Goal: Task Accomplishment & Management: Manage account settings

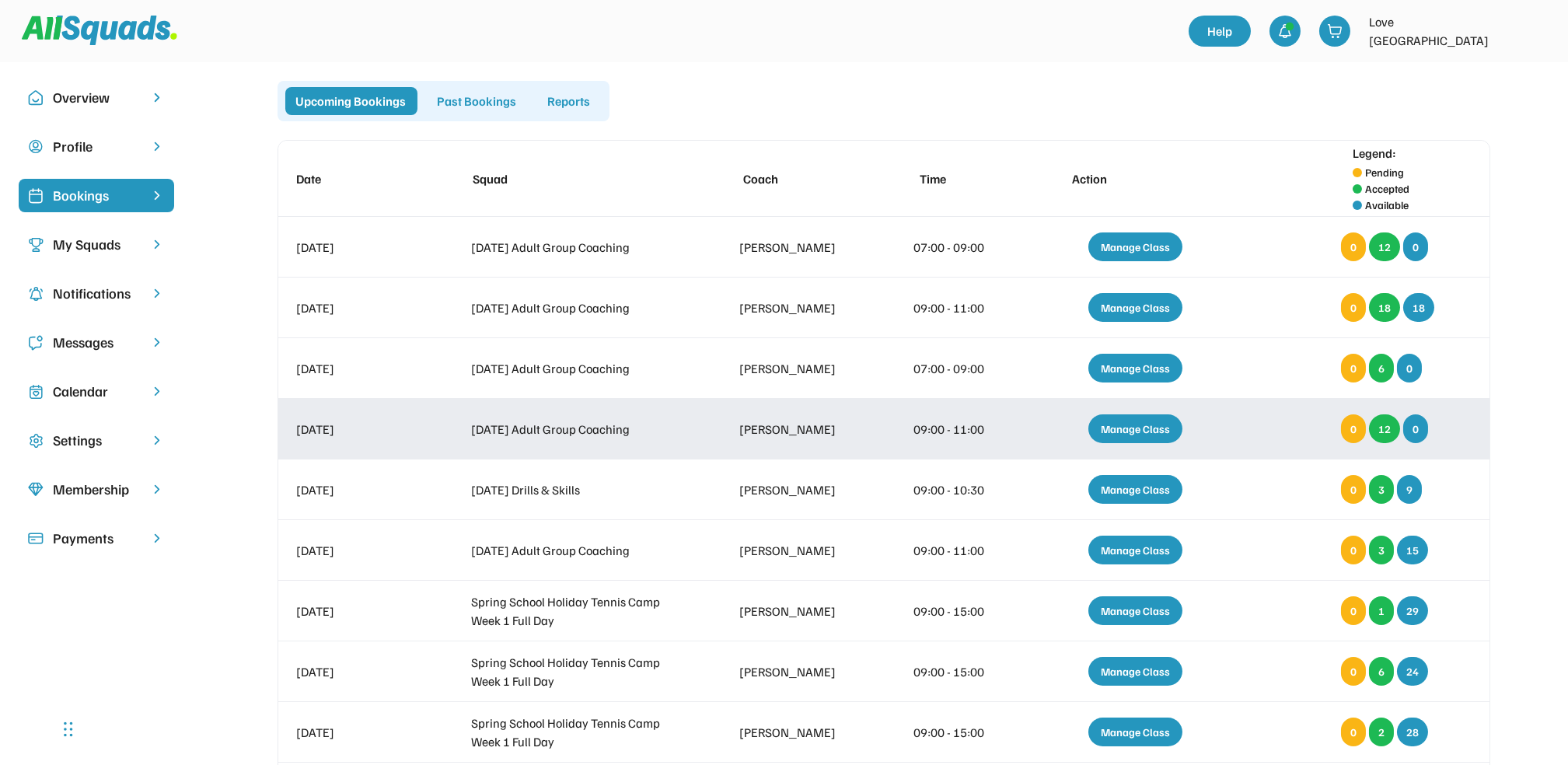
click at [1137, 425] on div "Manage Class" at bounding box center [1136, 428] width 94 height 28
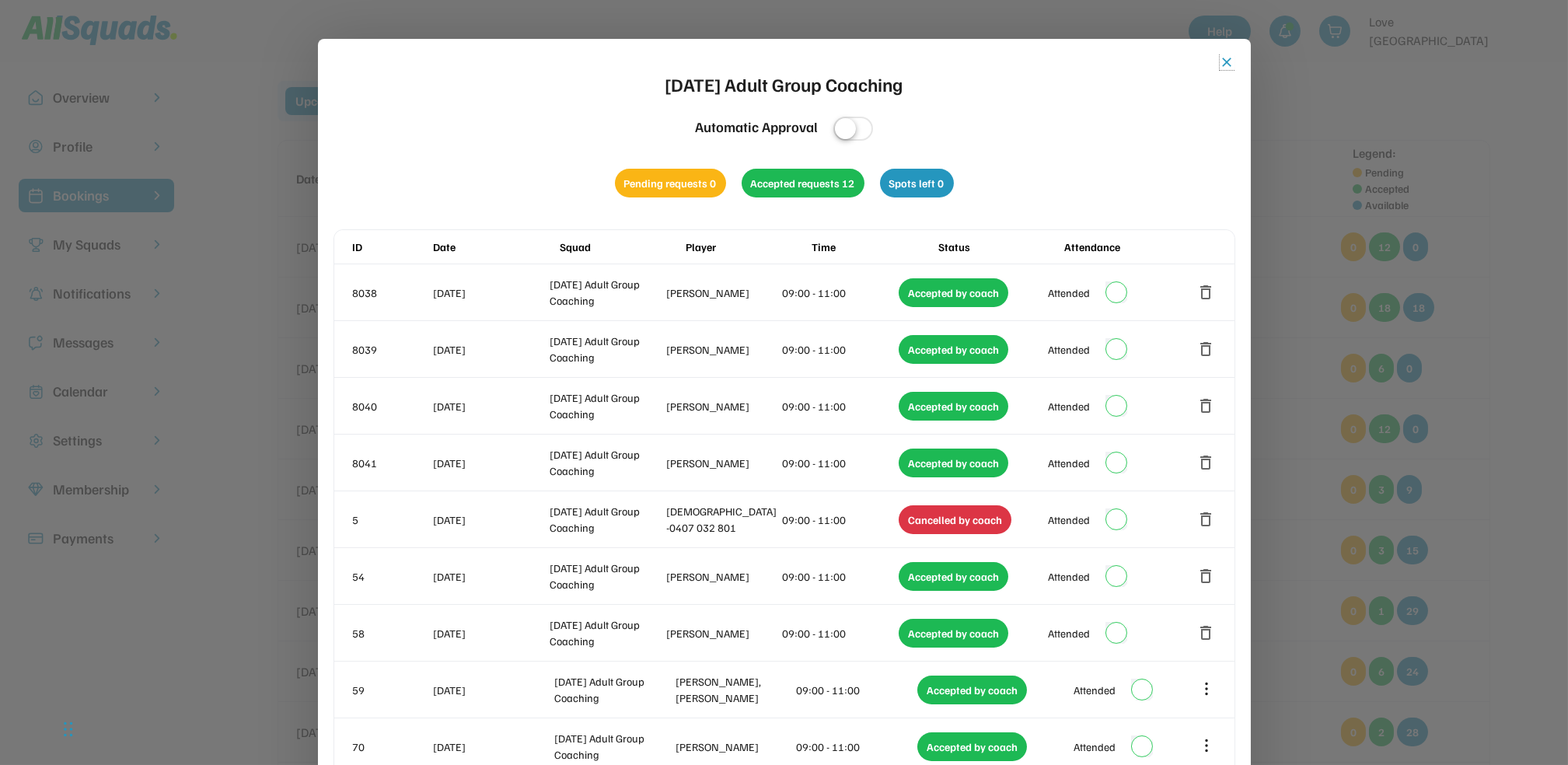
click at [1233, 63] on button "close" at bounding box center [1228, 62] width 16 height 16
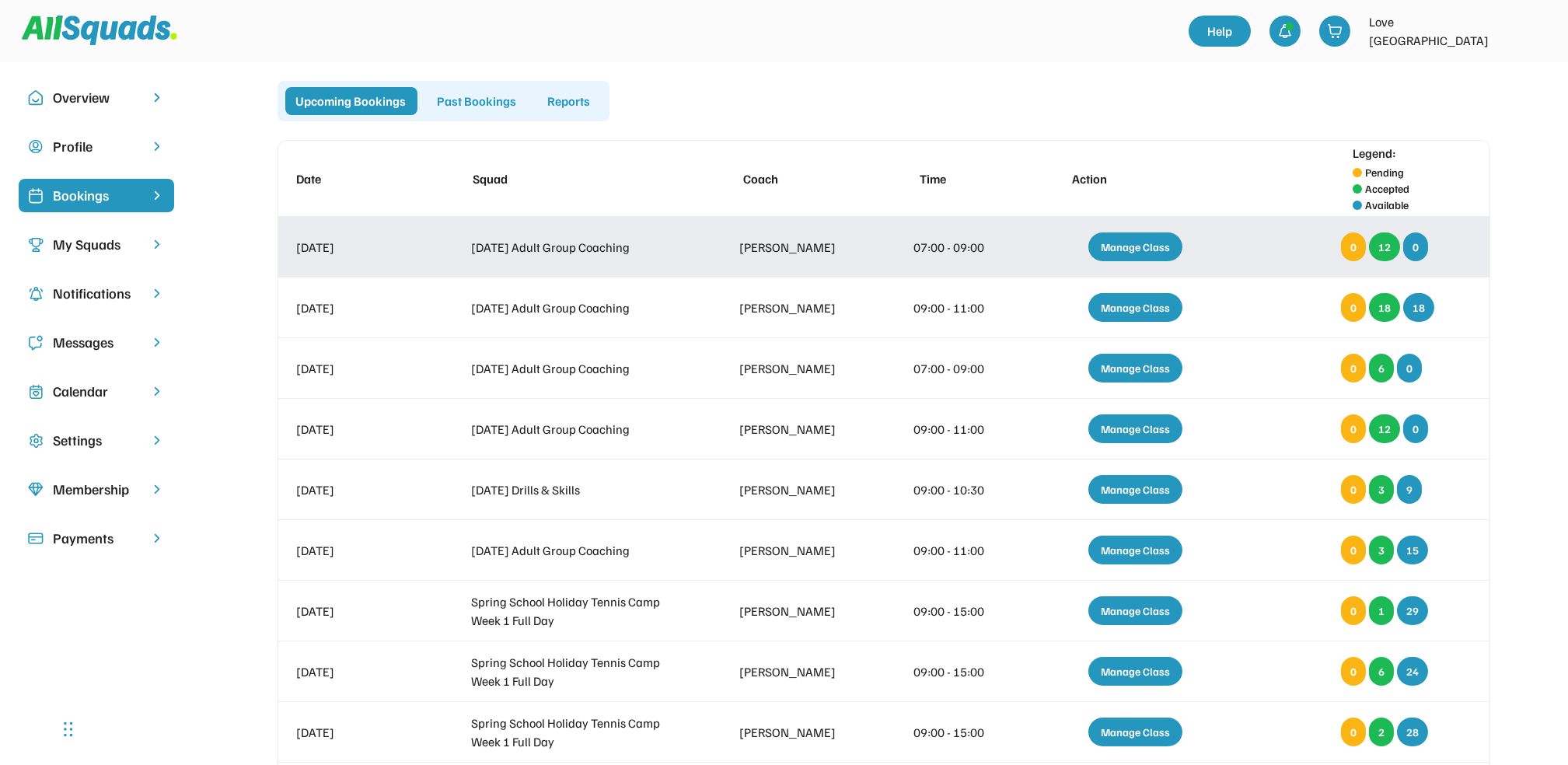
click at [1156, 247] on div "Manage Class" at bounding box center [1136, 246] width 94 height 28
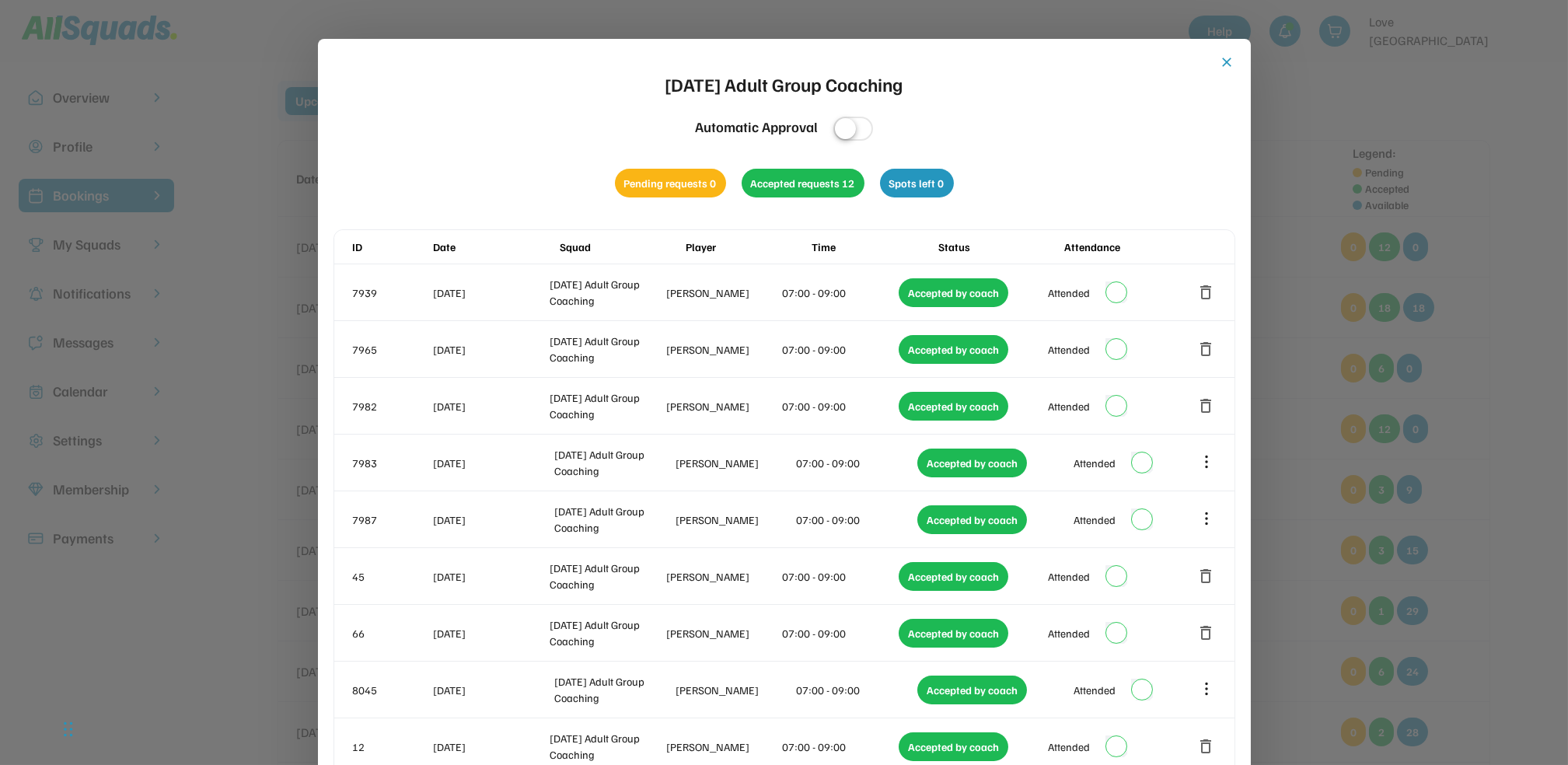
click at [1307, 191] on div at bounding box center [784, 382] width 1568 height 765
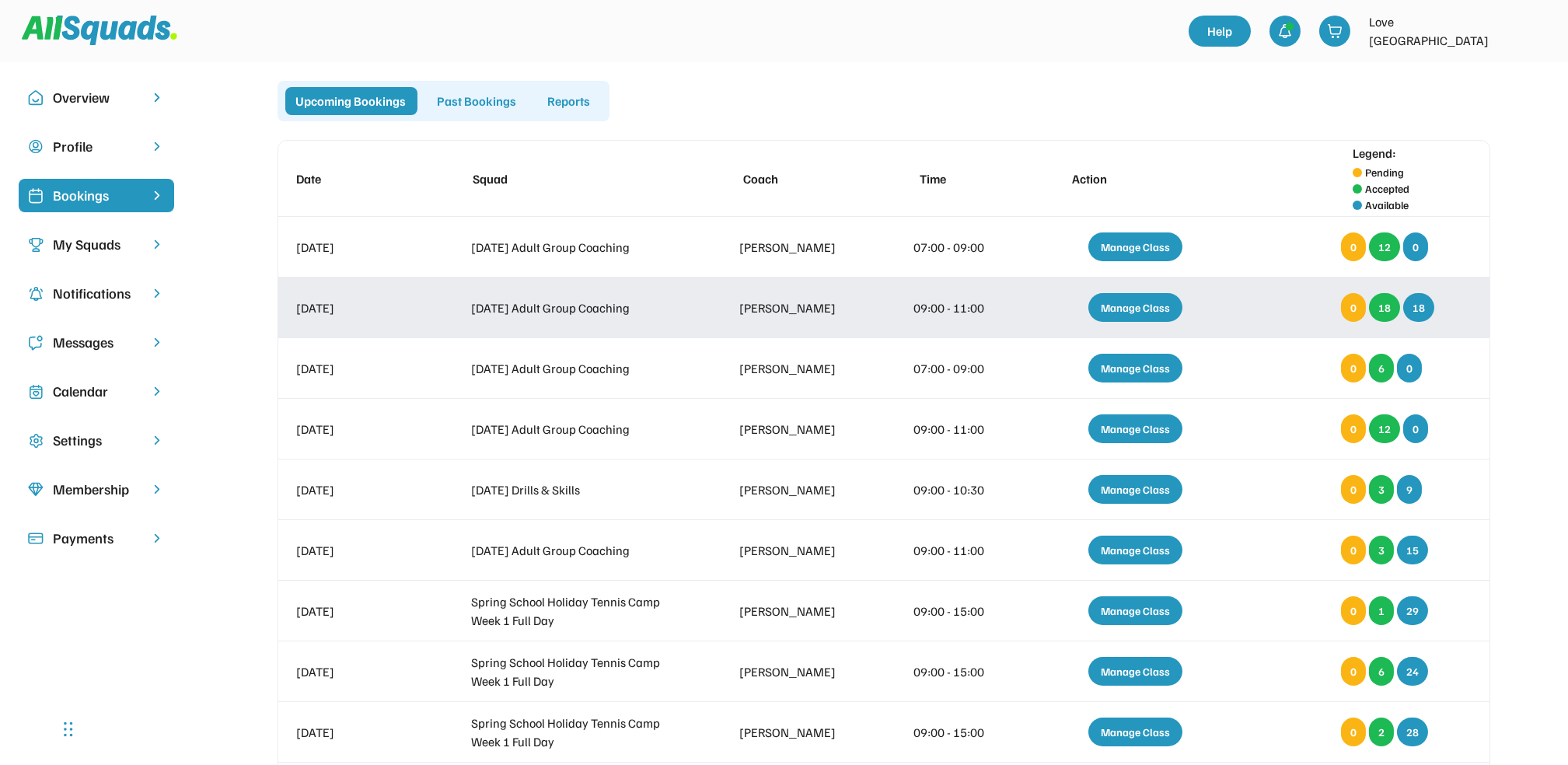
click at [1124, 311] on div "Manage Class" at bounding box center [1136, 308] width 94 height 28
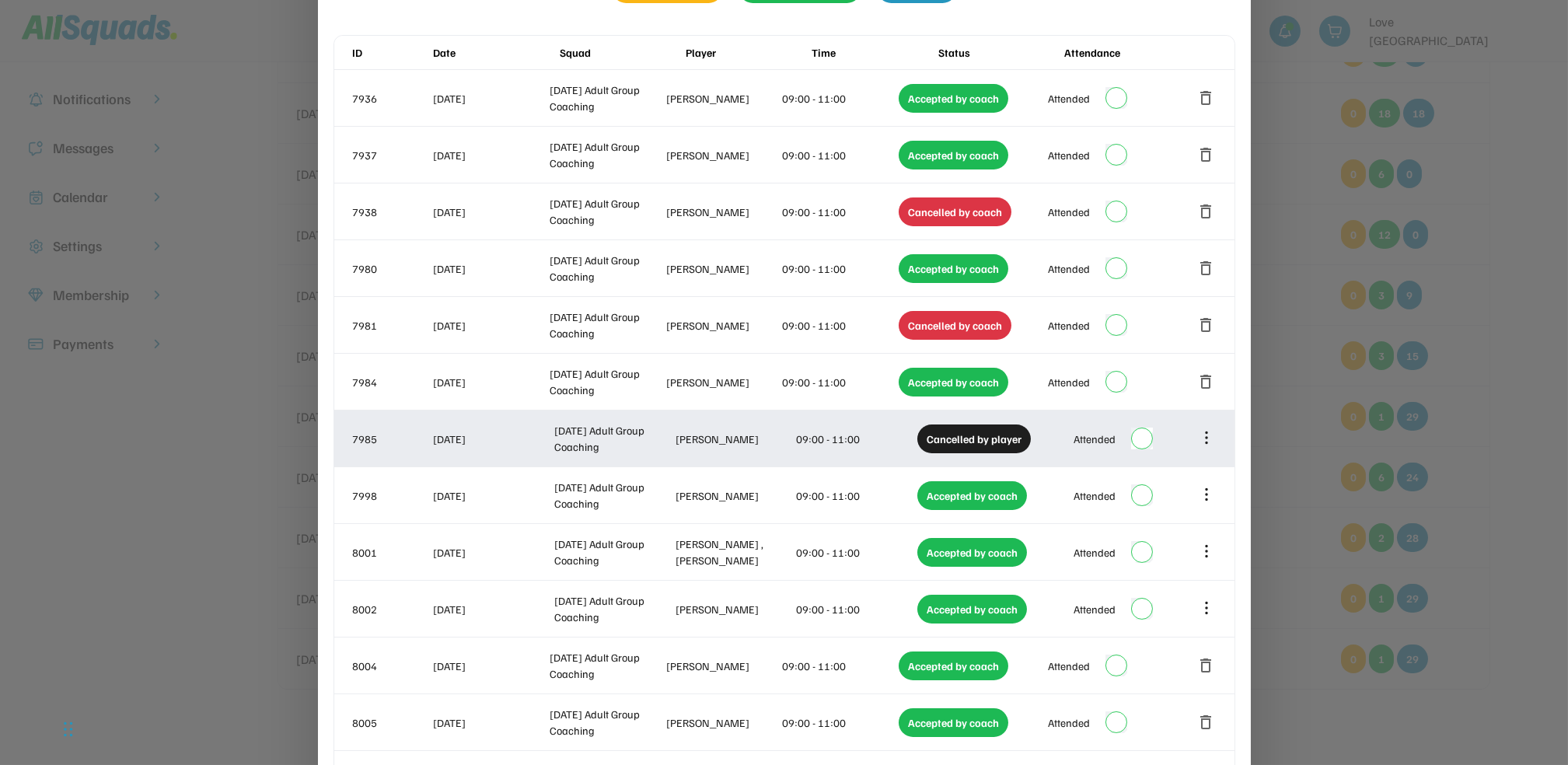
scroll to position [414, 0]
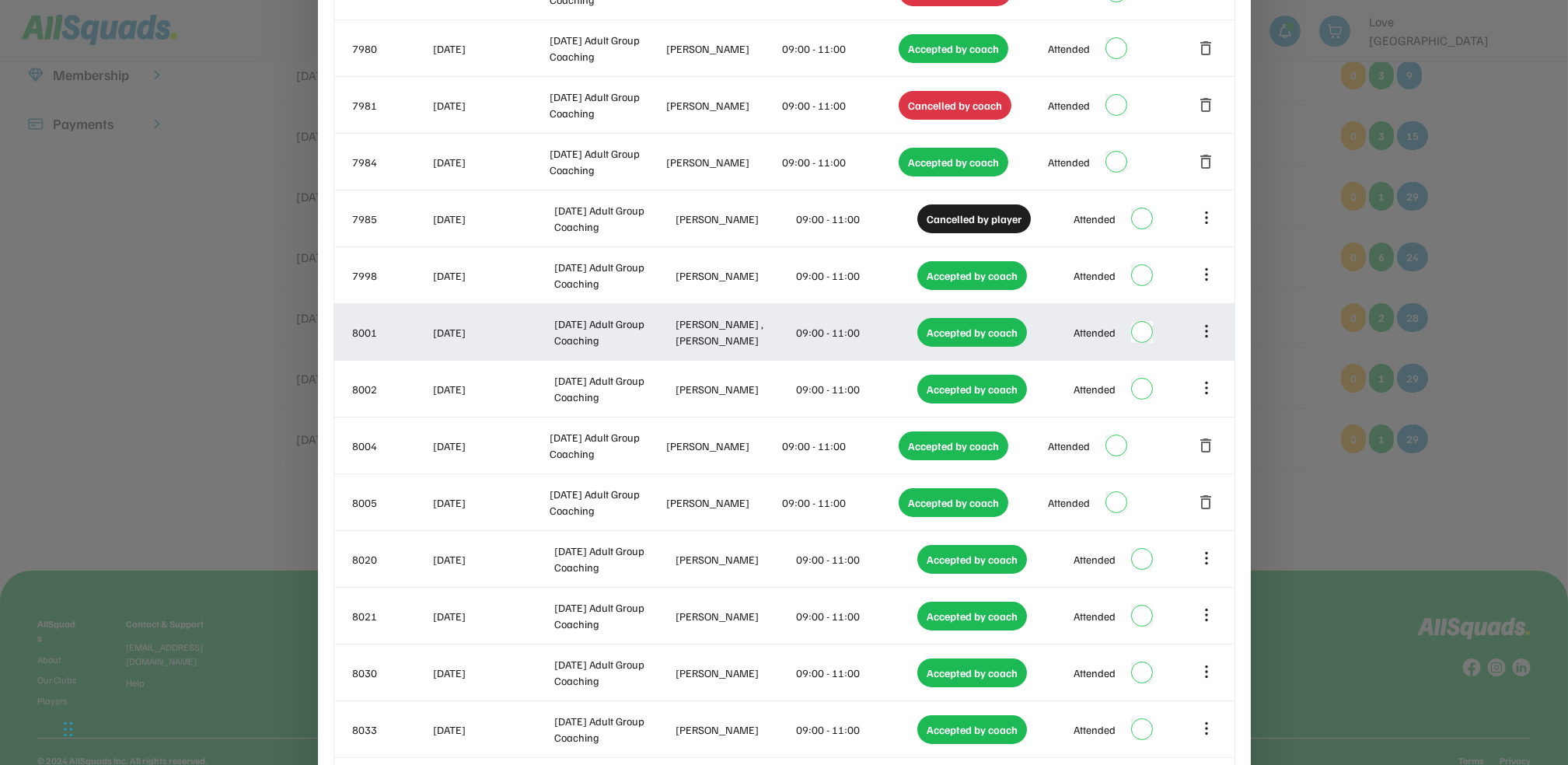
drag, startPoint x: 706, startPoint y: 334, endPoint x: 715, endPoint y: 359, distance: 26.6
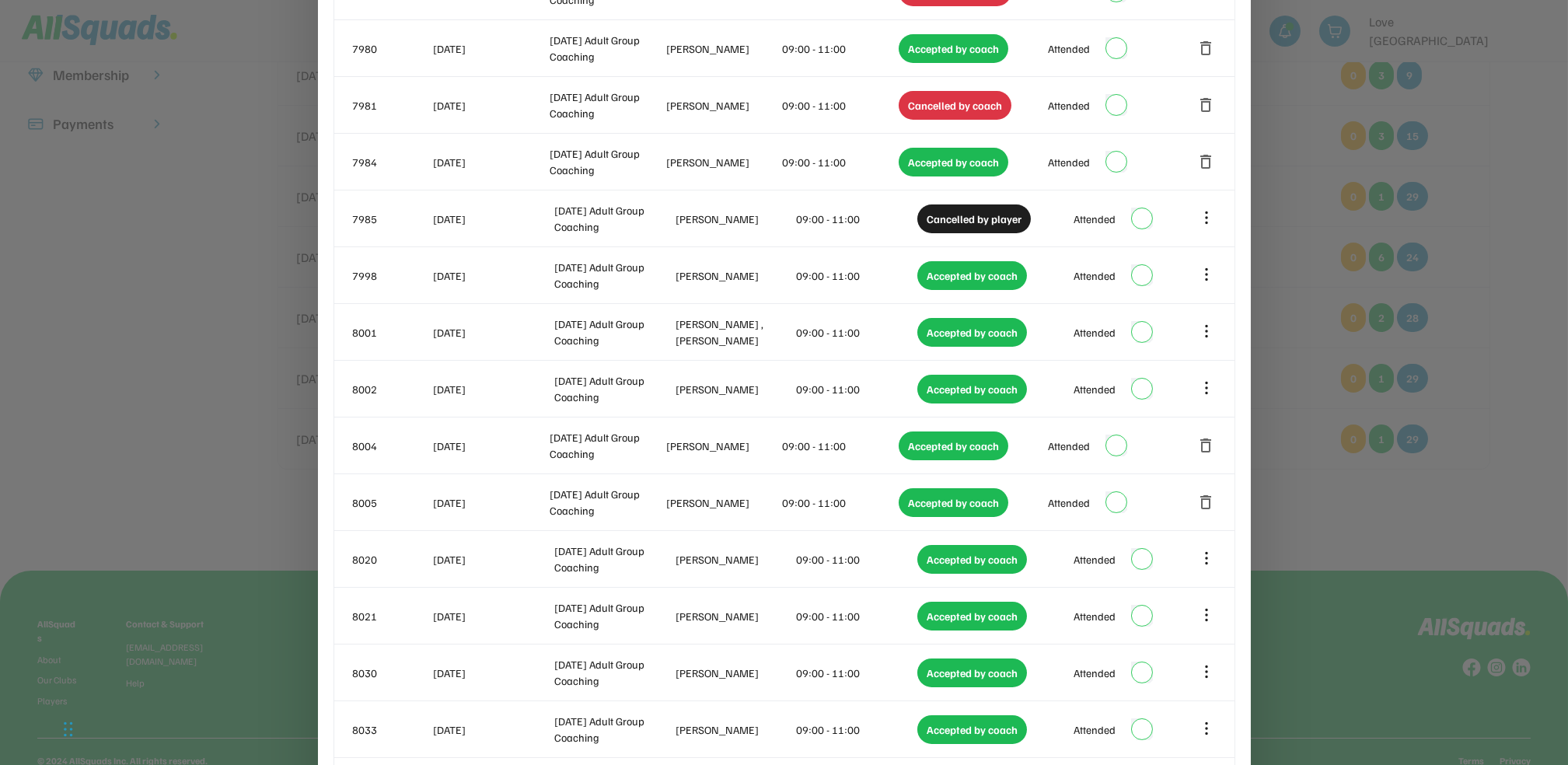
drag, startPoint x: 715, startPoint y: 359, endPoint x: 1300, endPoint y: 414, distance: 587.6
click at [1300, 414] on div at bounding box center [784, 382] width 1568 height 765
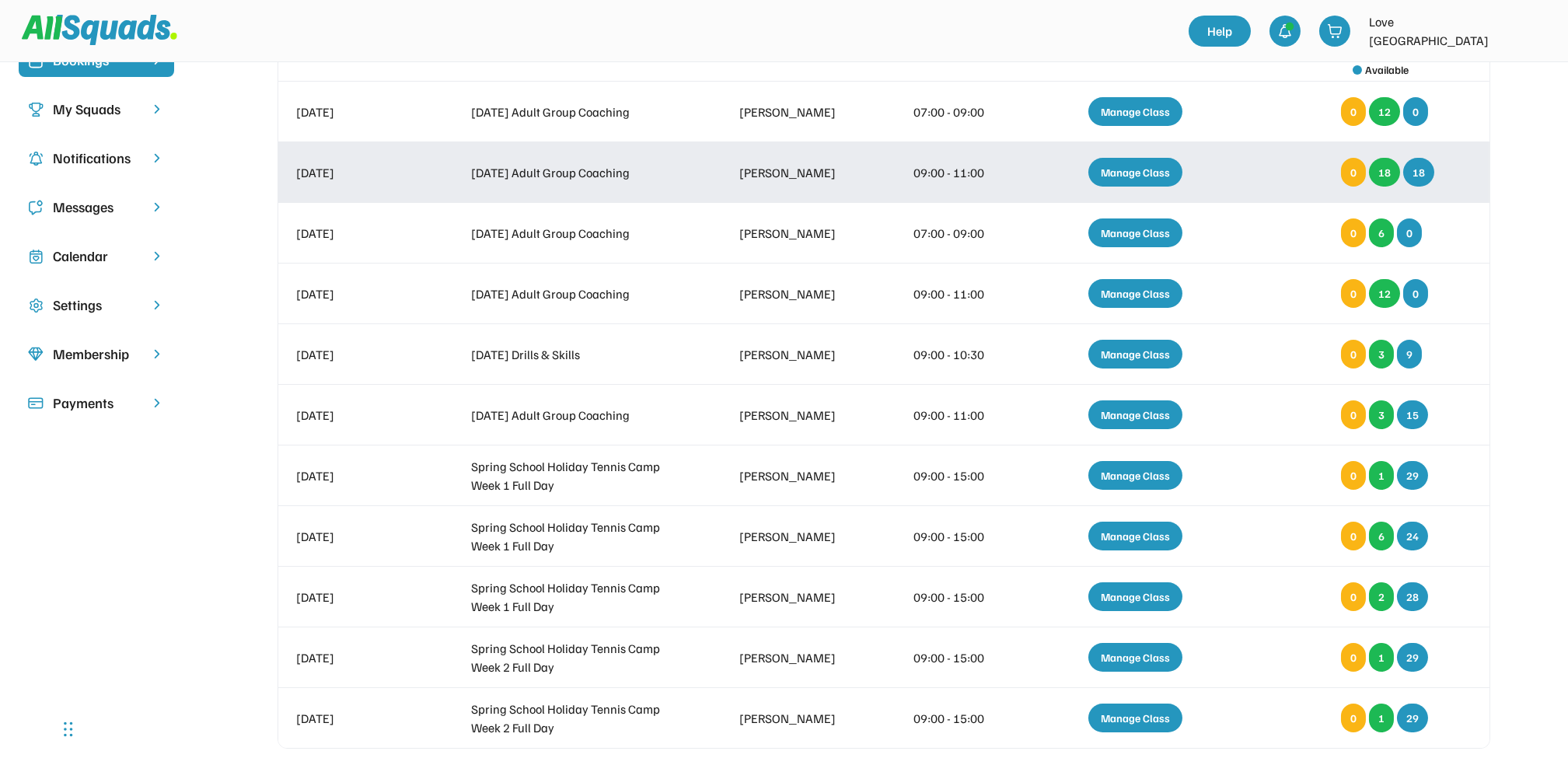
scroll to position [103, 0]
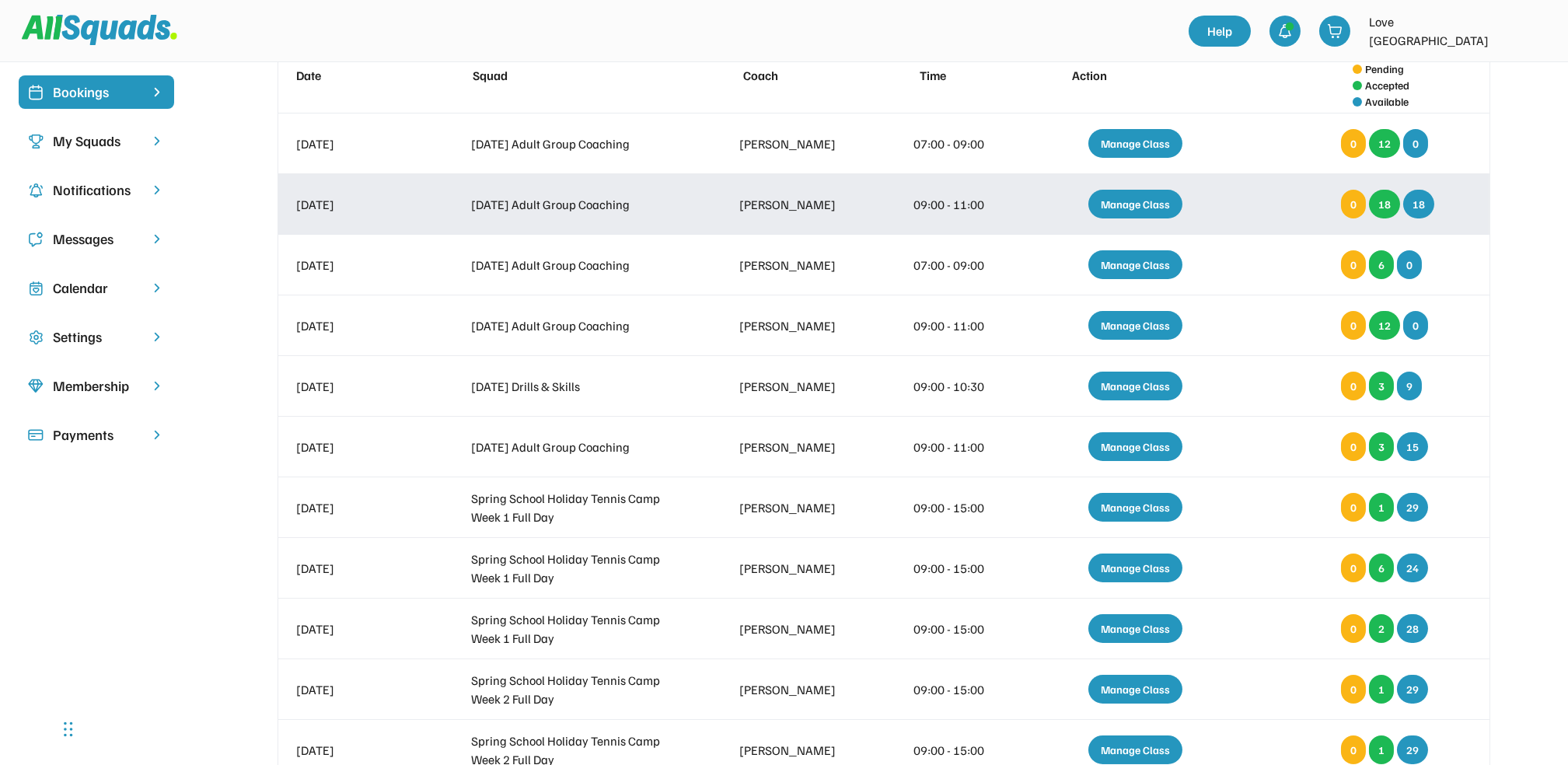
click at [1140, 197] on div "Manage Class" at bounding box center [1136, 204] width 94 height 28
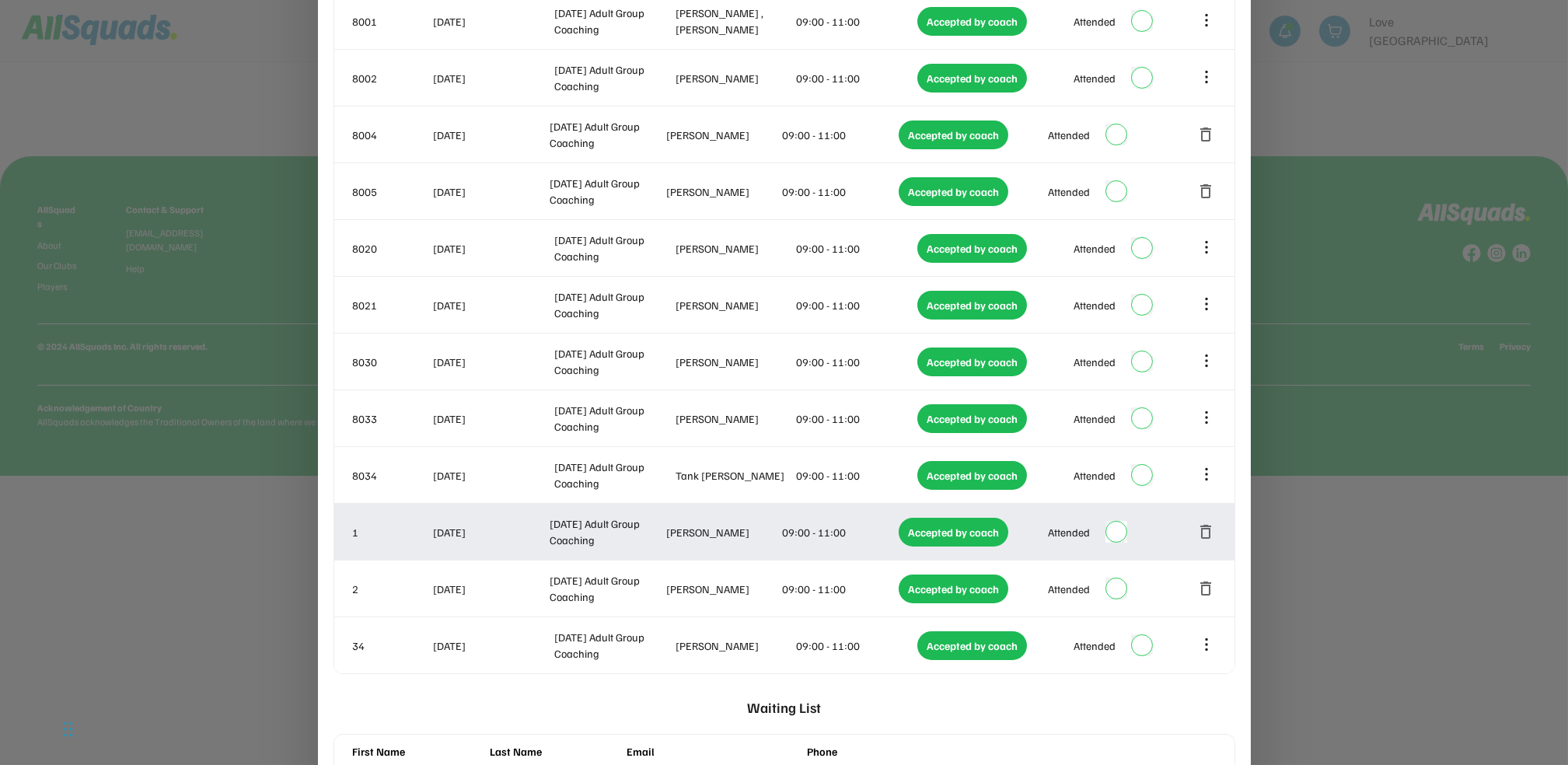
scroll to position [1025, 0]
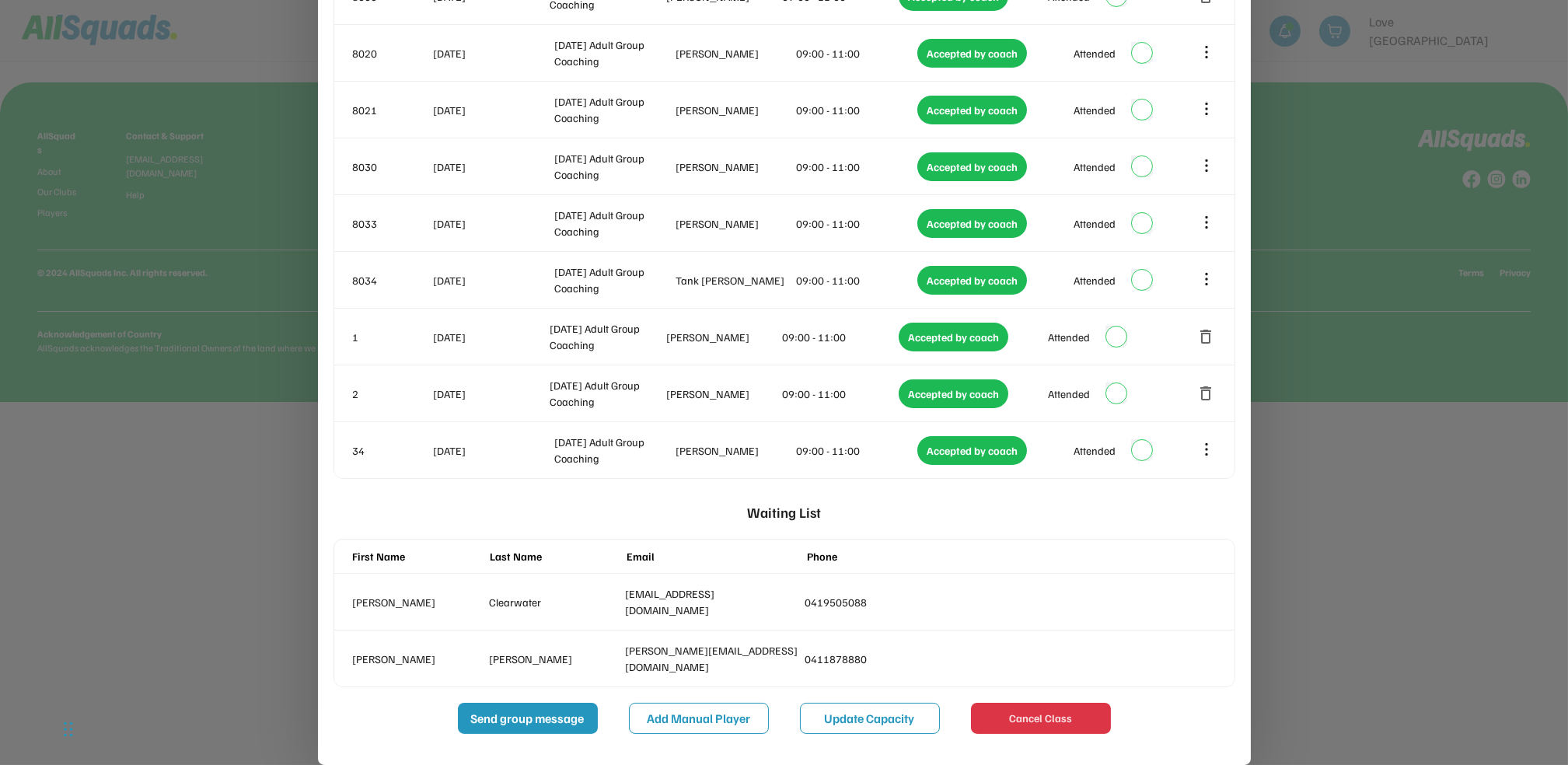
click at [1323, 195] on div at bounding box center [784, 382] width 1568 height 765
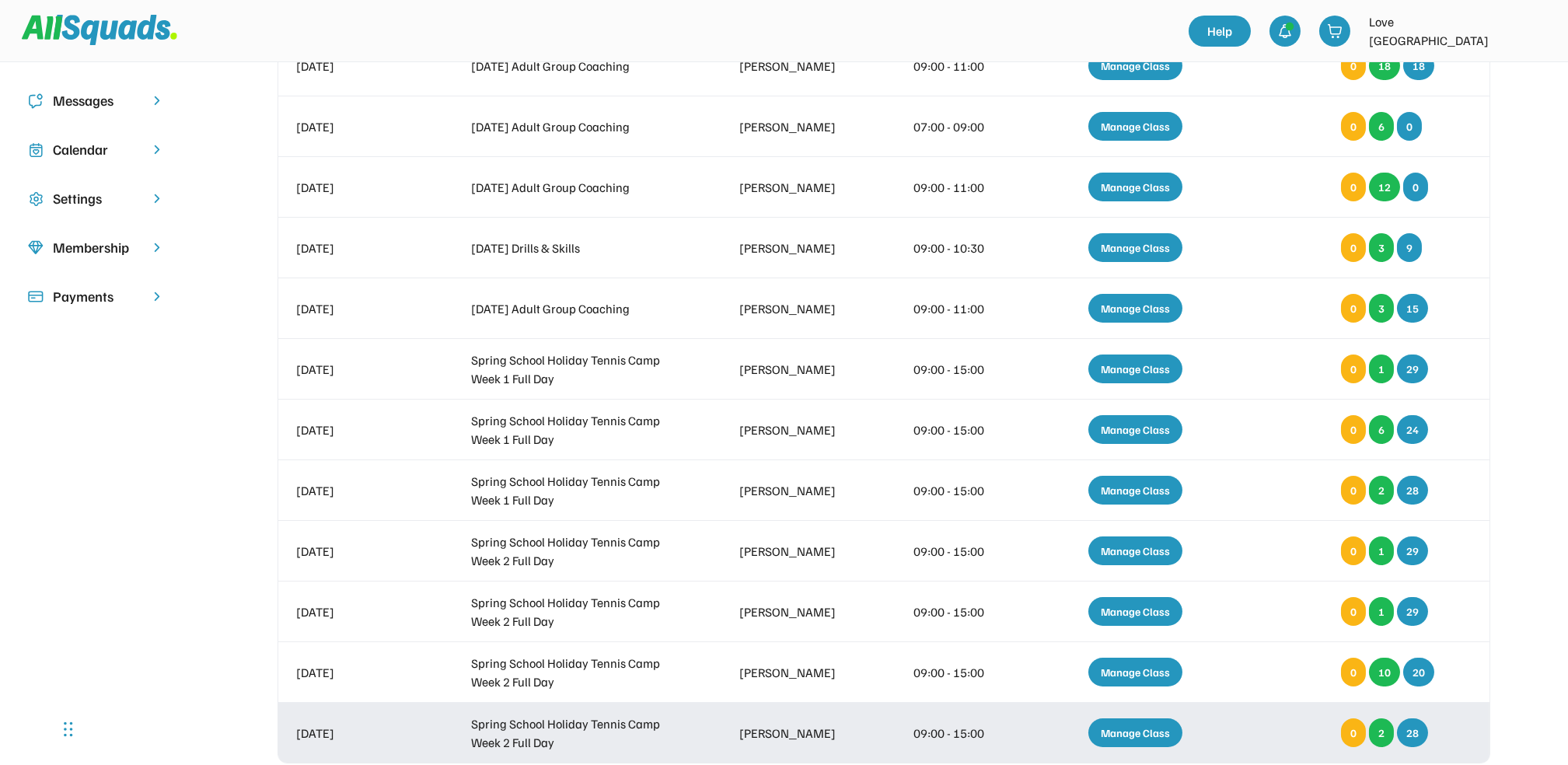
scroll to position [238, 0]
